Goal: Check status

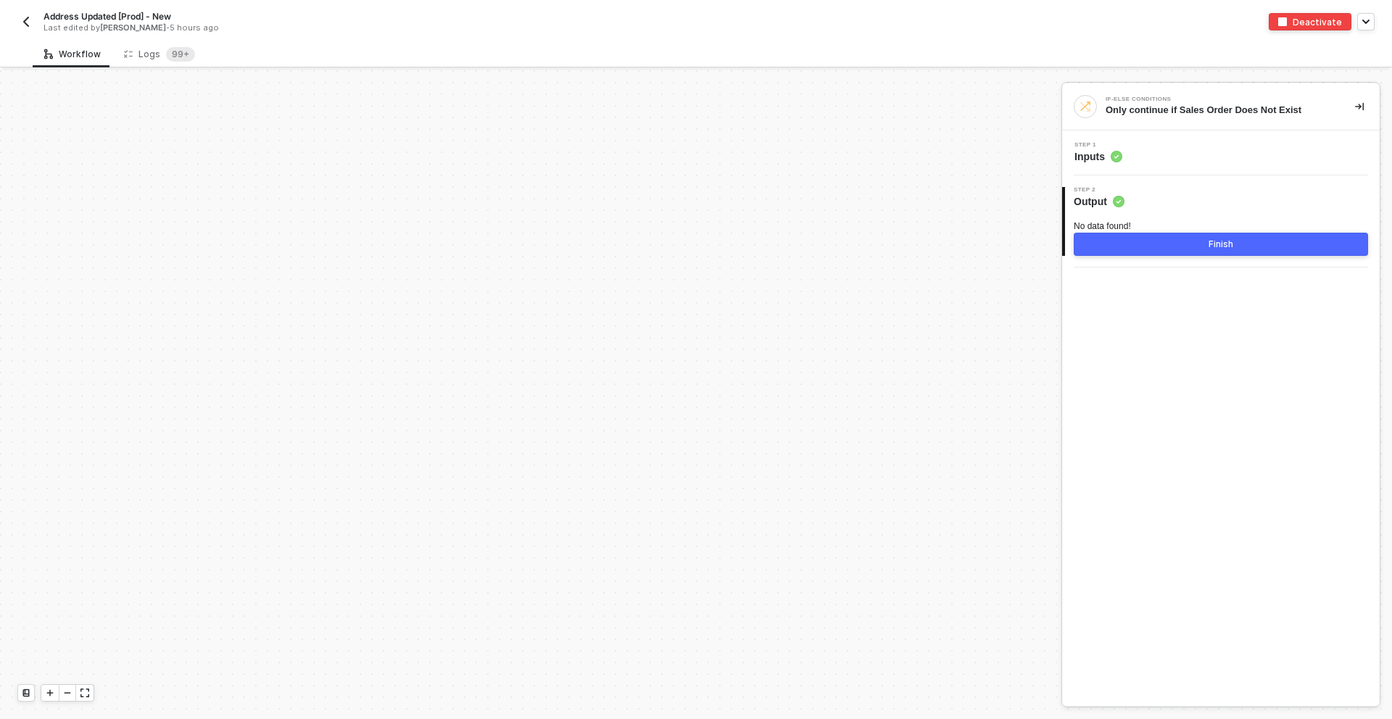
scroll to position [6158, 0]
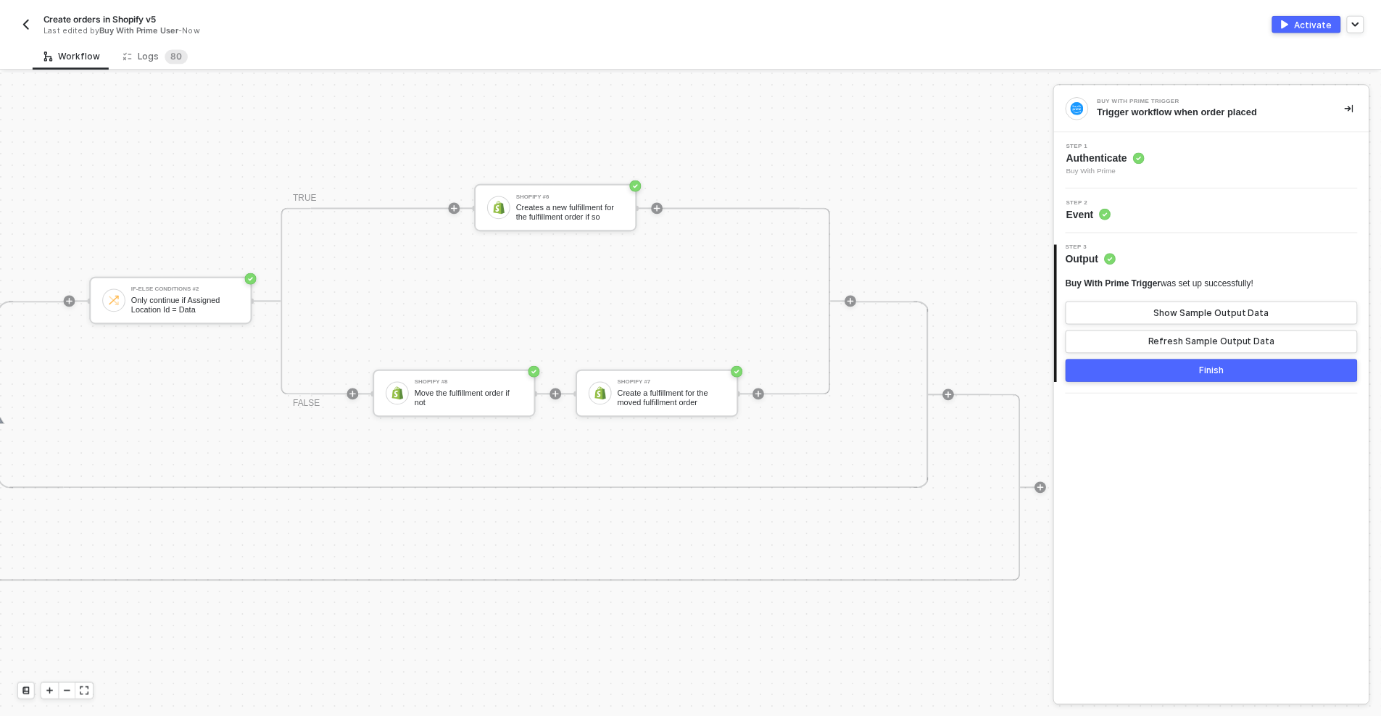
scroll to position [847, 4381]
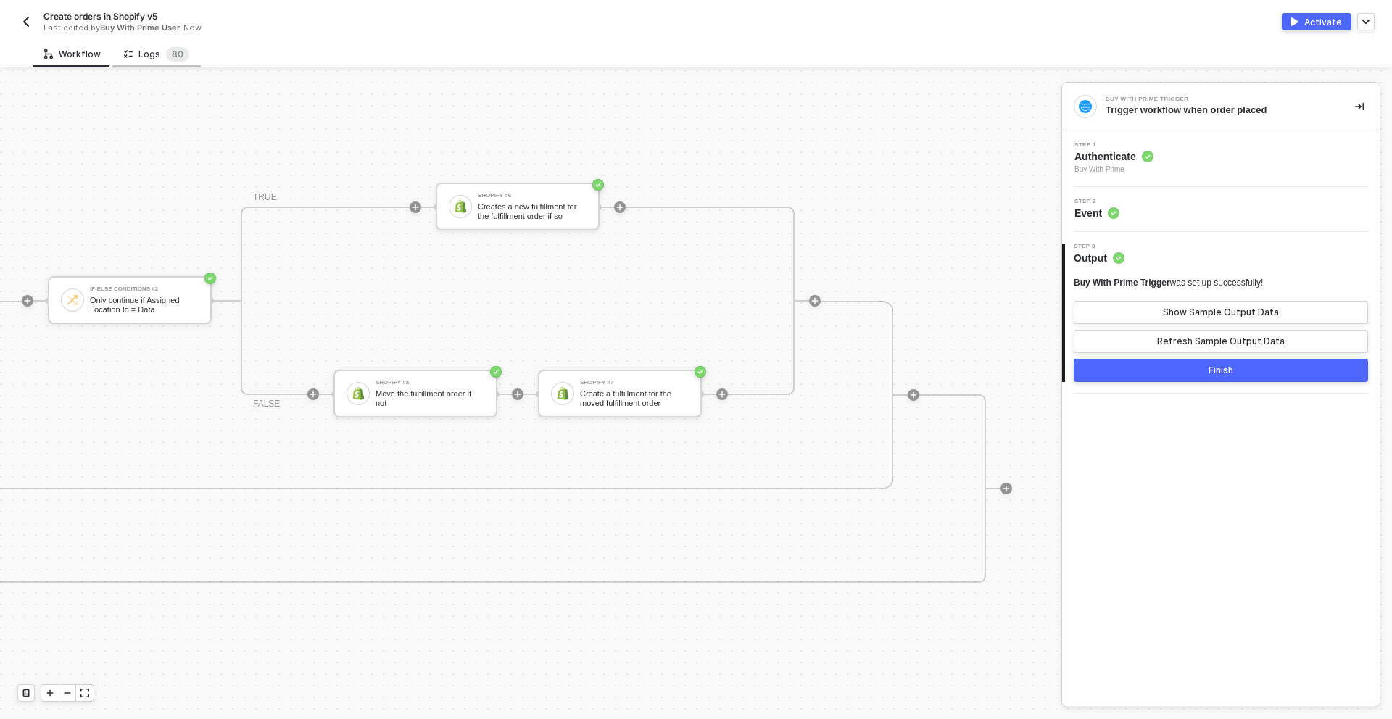
click at [142, 63] on div "Logs 8 0" at bounding box center [156, 54] width 88 height 27
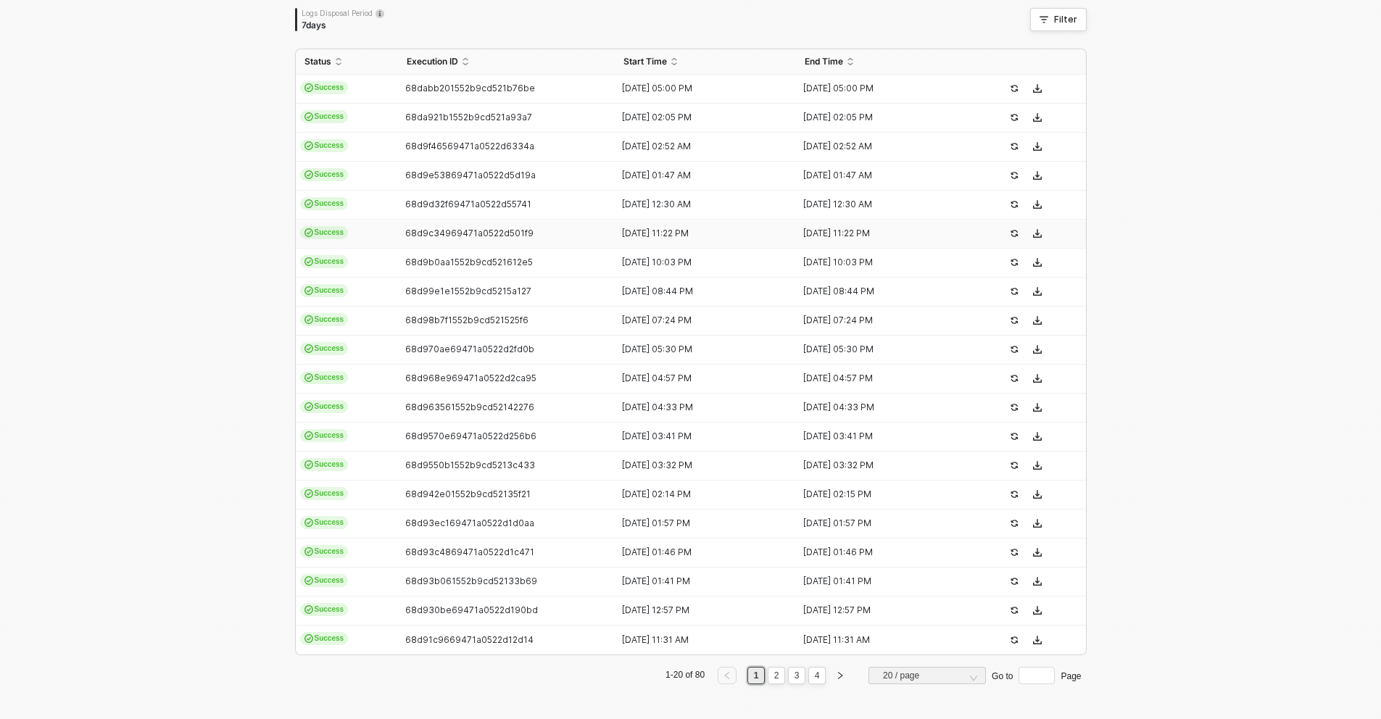
scroll to position [0, 0]
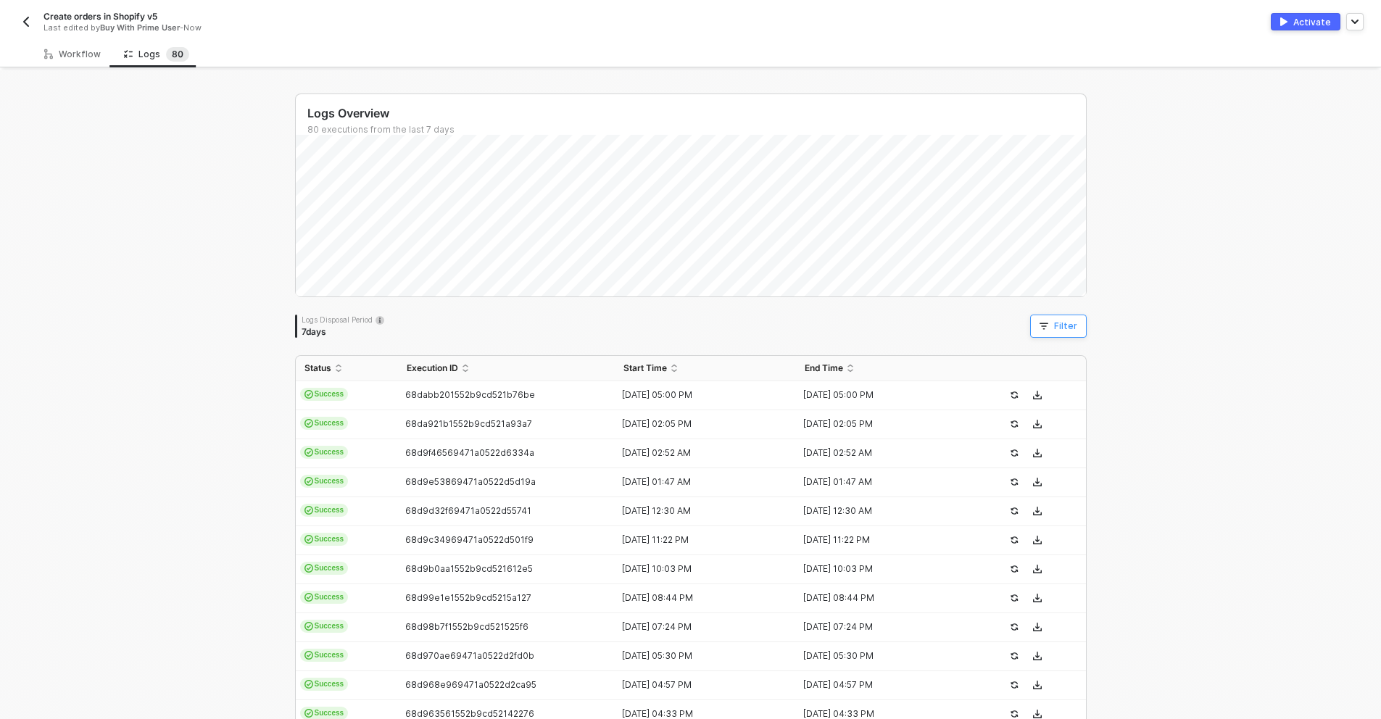
click at [1040, 328] on icon "button" at bounding box center [1043, 326] width 9 height 9
click at [723, 393] on span at bounding box center [728, 393] width 110 height 22
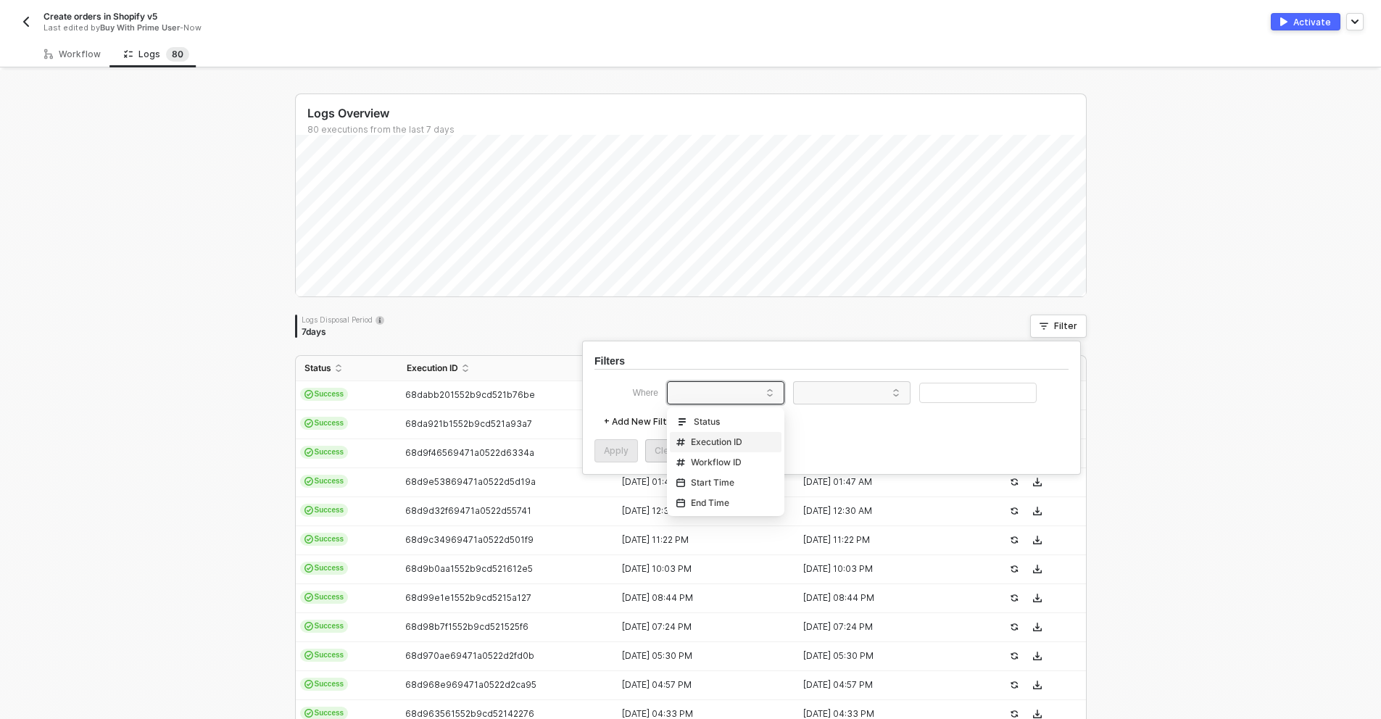
click at [721, 444] on div "Execution ID" at bounding box center [709, 442] width 66 height 12
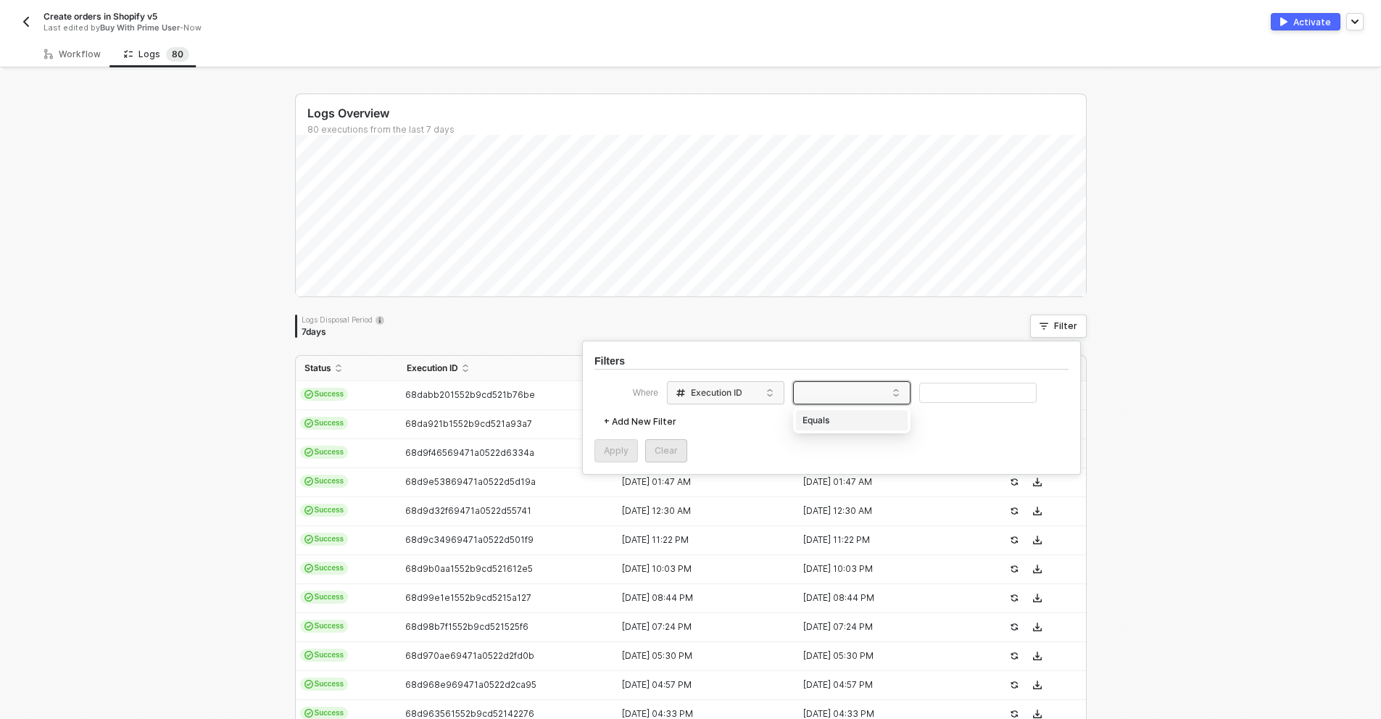
click at [824, 400] on span at bounding box center [854, 393] width 110 height 22
click at [829, 418] on div "Equals" at bounding box center [851, 420] width 104 height 23
click at [965, 395] on input "text" at bounding box center [977, 393] width 117 height 21
click at [615, 445] on div "Apply" at bounding box center [616, 451] width 25 height 12
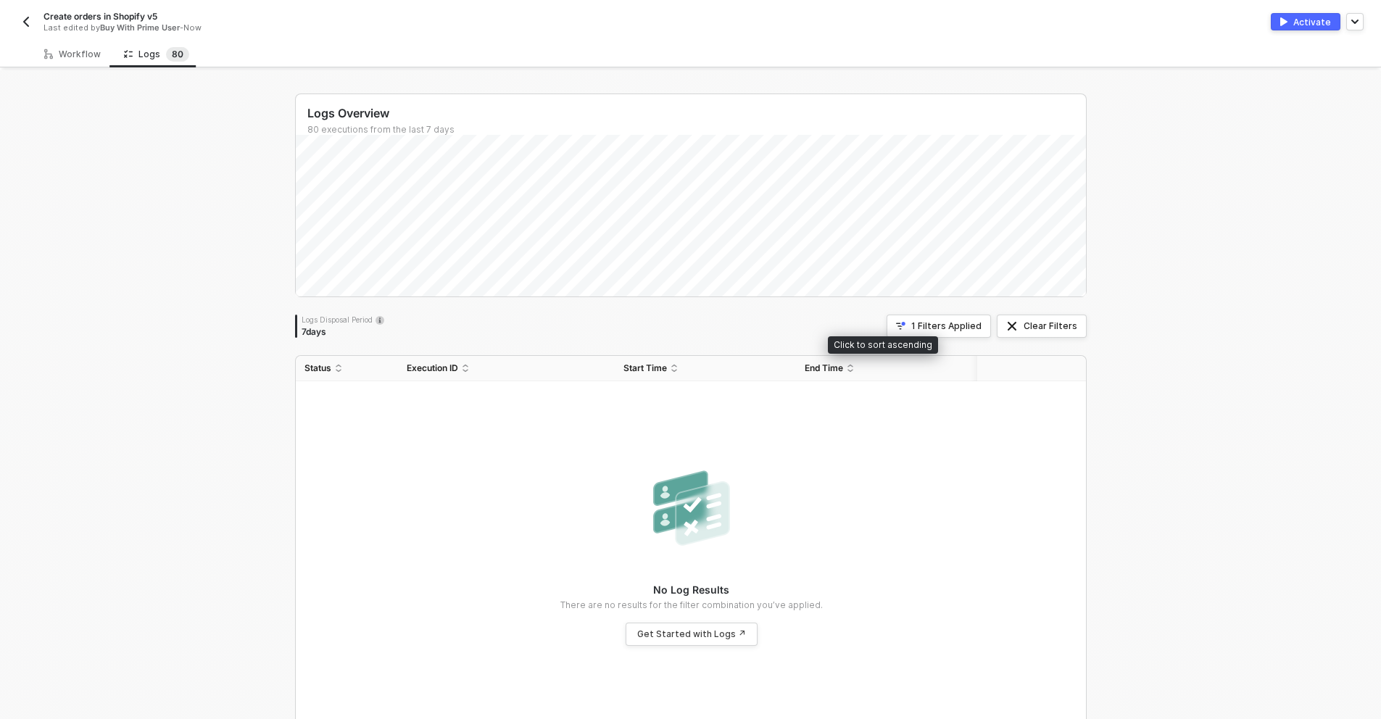
click at [928, 339] on div "Click to sort ascending" at bounding box center [883, 344] width 110 height 17
click at [929, 336] on div "Click to sort descending" at bounding box center [889, 344] width 117 height 17
click at [936, 327] on div "1 Filters Applied" at bounding box center [946, 326] width 70 height 12
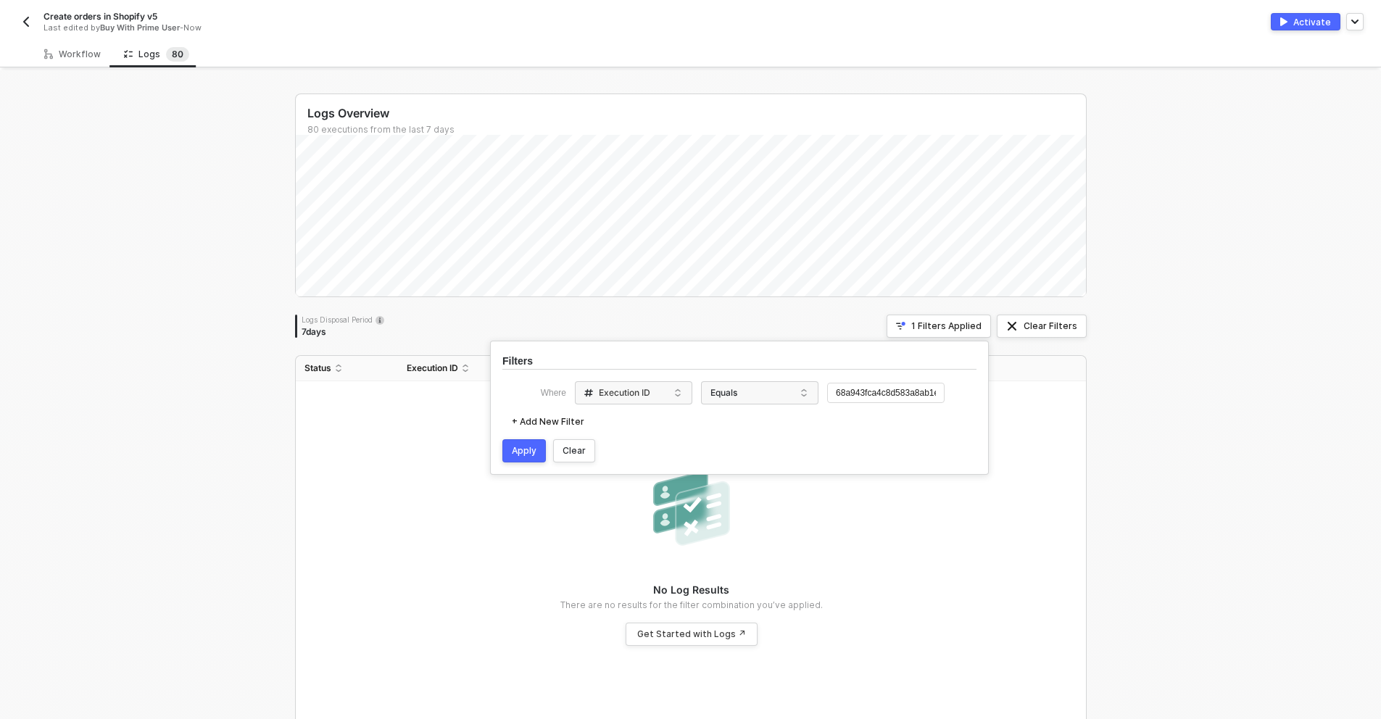
click at [238, 296] on div "Logs Overview 80 executions from the last 7 days Thu 25 Success 18 Failure 0 Lo…" at bounding box center [690, 410] width 1381 height 681
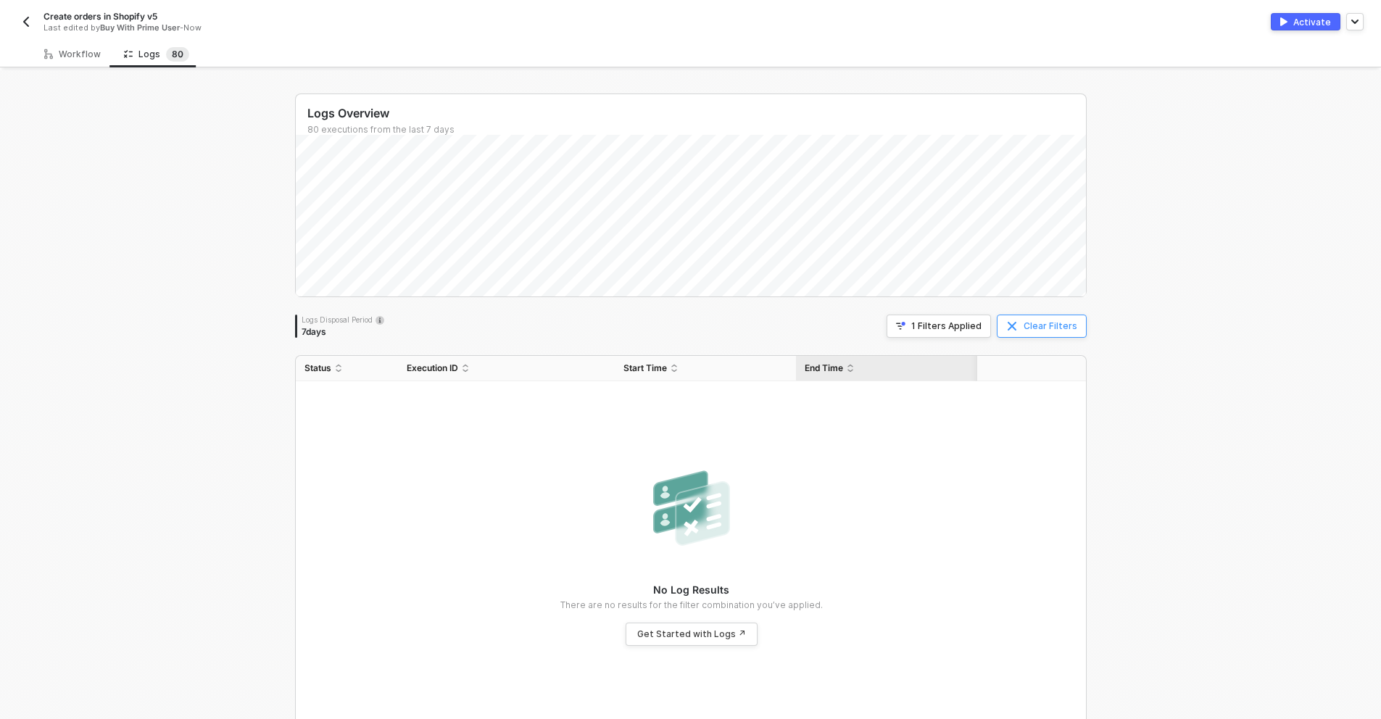
click at [1023, 322] on div "Clear Filters" at bounding box center [1050, 326] width 54 height 12
